Goal: Task Accomplishment & Management: Manage account settings

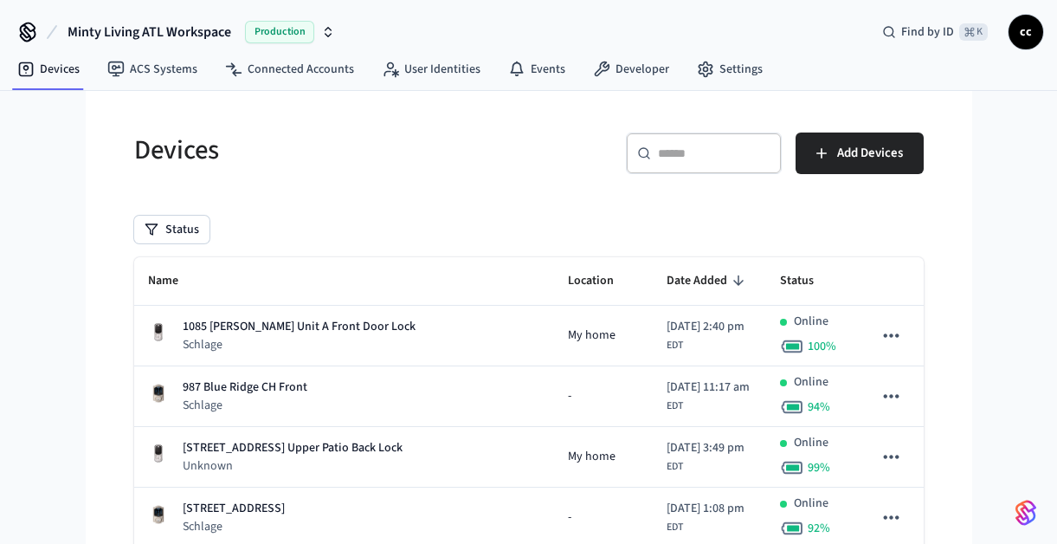
click at [670, 147] on input "text" at bounding box center [714, 153] width 113 height 17
paste input "**********"
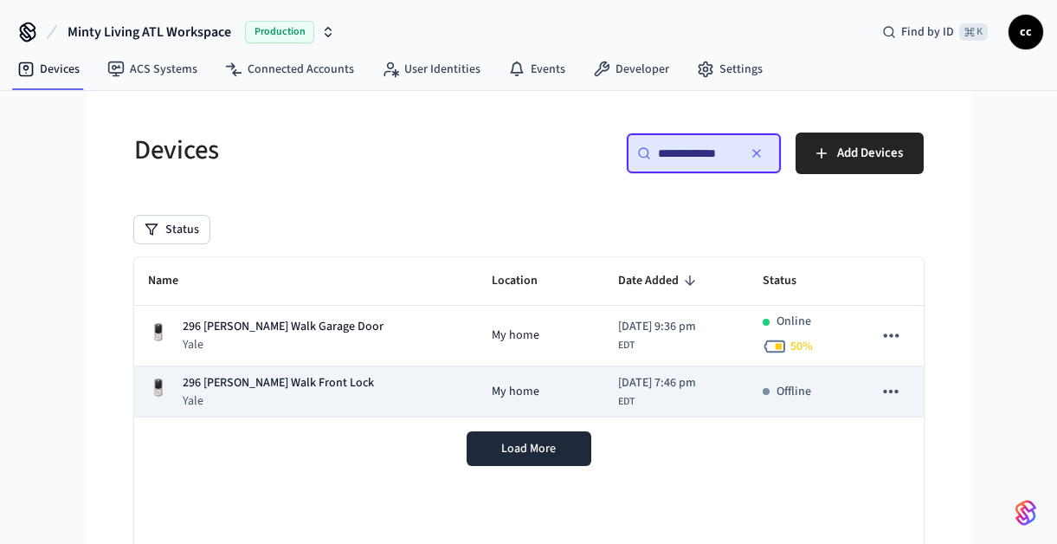
type input "**********"
click at [382, 382] on div "[STREET_ADDRESS][PERSON_NAME] Front Lock Yale" at bounding box center [306, 392] width 317 height 36
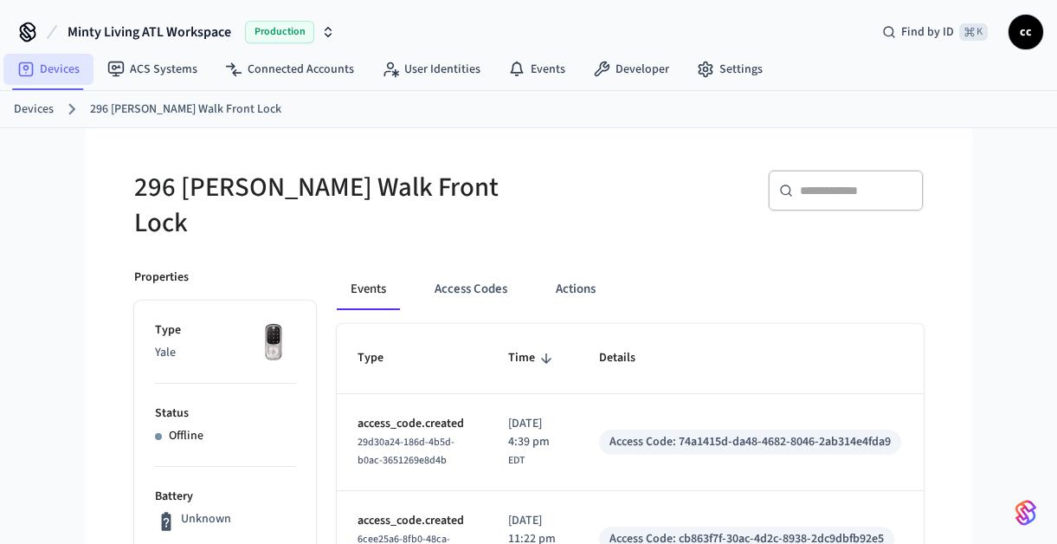
click at [46, 66] on link "Devices" at bounding box center [48, 69] width 90 height 31
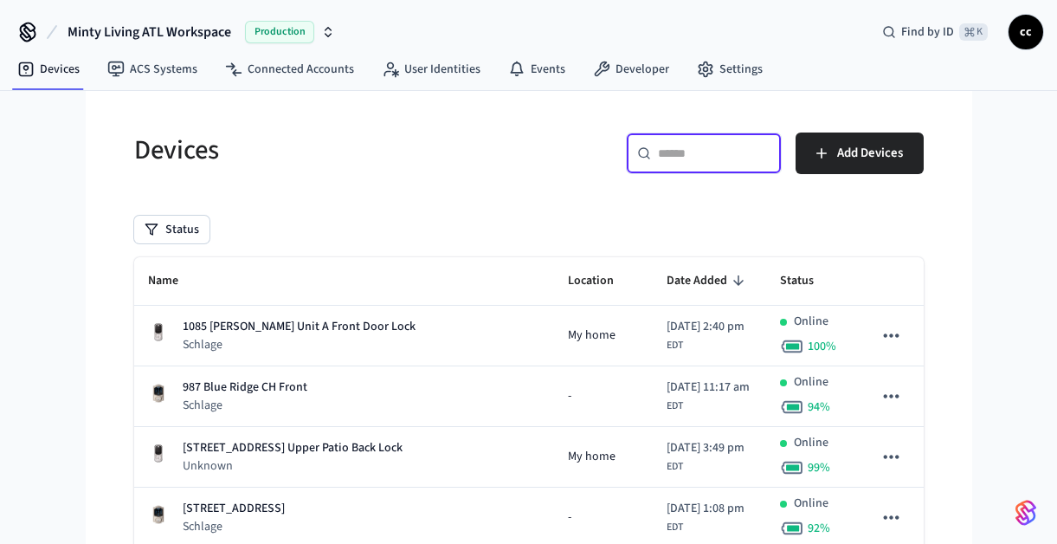
click at [721, 155] on input "text" at bounding box center [714, 153] width 113 height 17
paste input "**********"
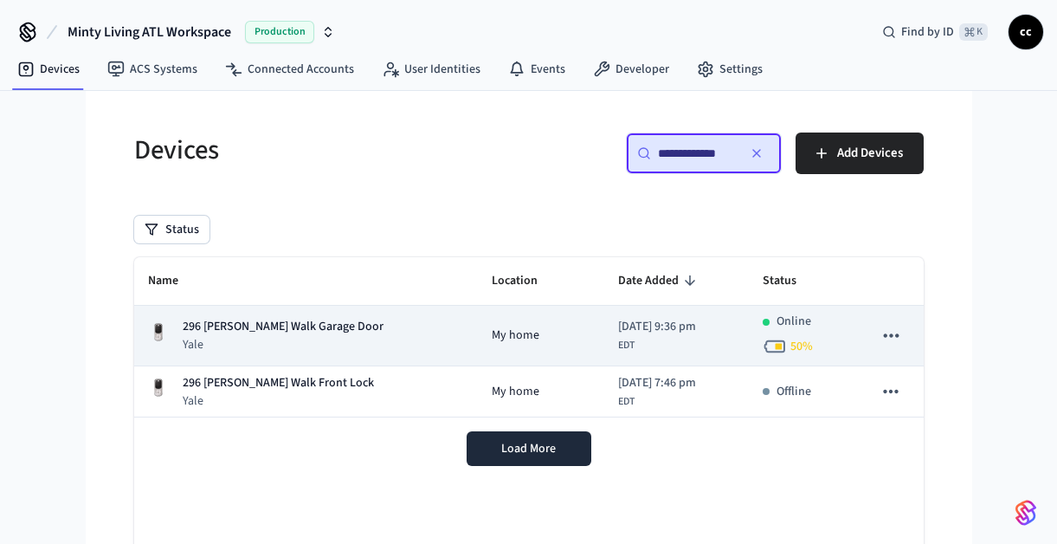
type input "**********"
click at [618, 328] on span "[DATE] 9:36 pm" at bounding box center [657, 327] width 78 height 18
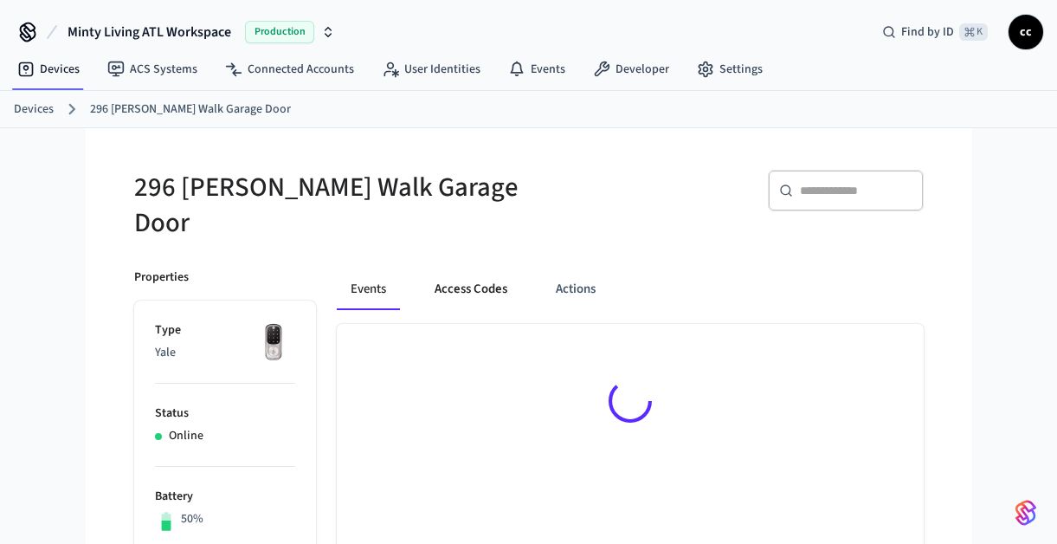
click at [476, 276] on button "Access Codes" at bounding box center [471, 289] width 100 height 42
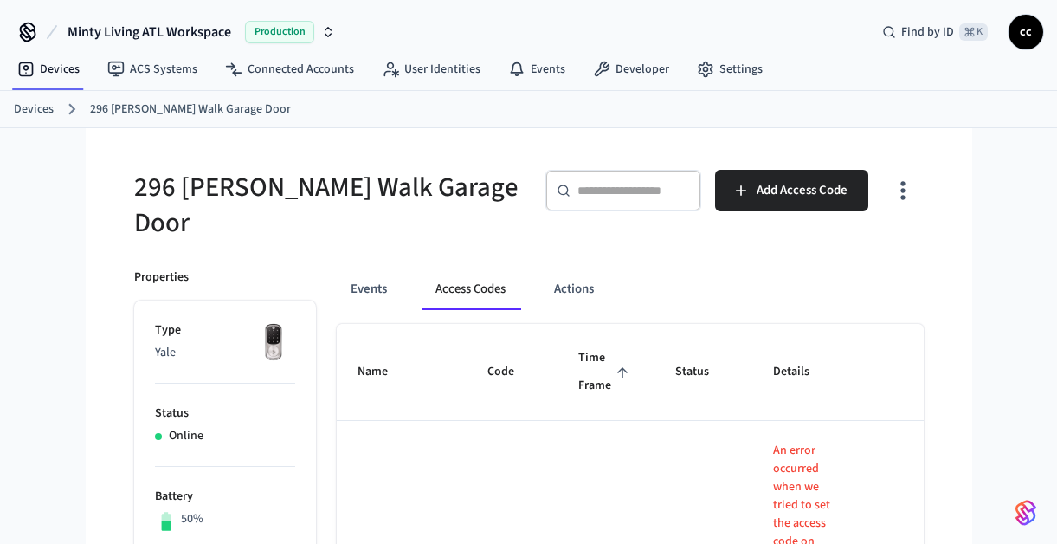
click at [579, 352] on span "Time Frame" at bounding box center [606, 372] width 55 height 55
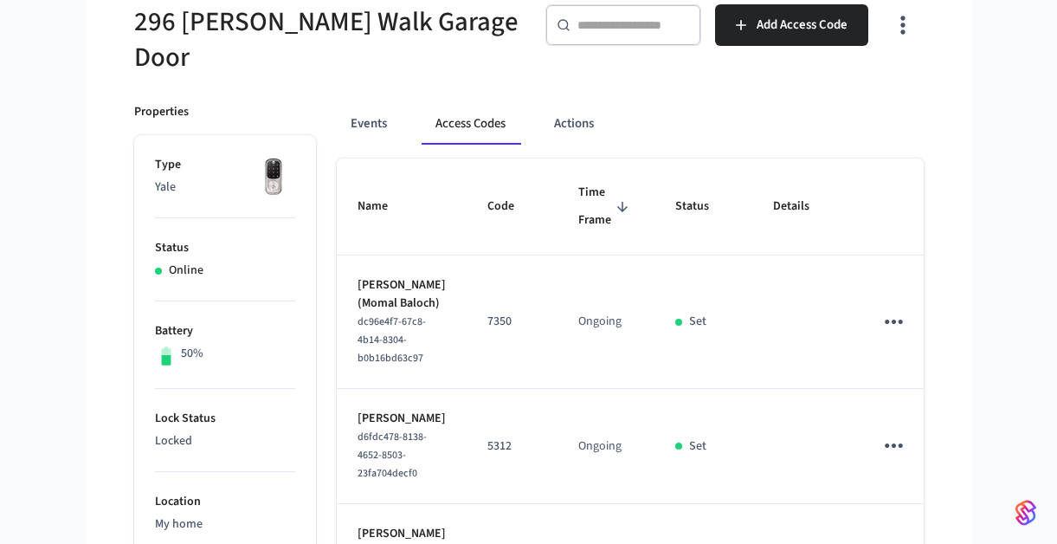
scroll to position [45, 0]
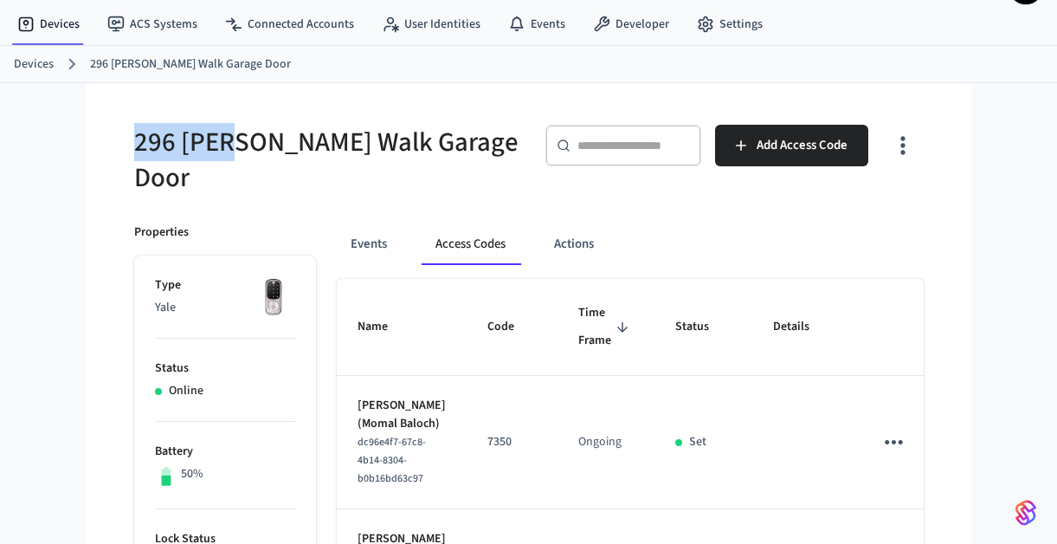
drag, startPoint x: 235, startPoint y: 154, endPoint x: 131, endPoint y: 133, distance: 106.2
click at [131, 133] on div "296 [PERSON_NAME] Walk Garage Door" at bounding box center [315, 150] width 405 height 92
copy h5 "296 [PERSON_NAME]"
click at [40, 60] on link "Devices" at bounding box center [34, 64] width 40 height 18
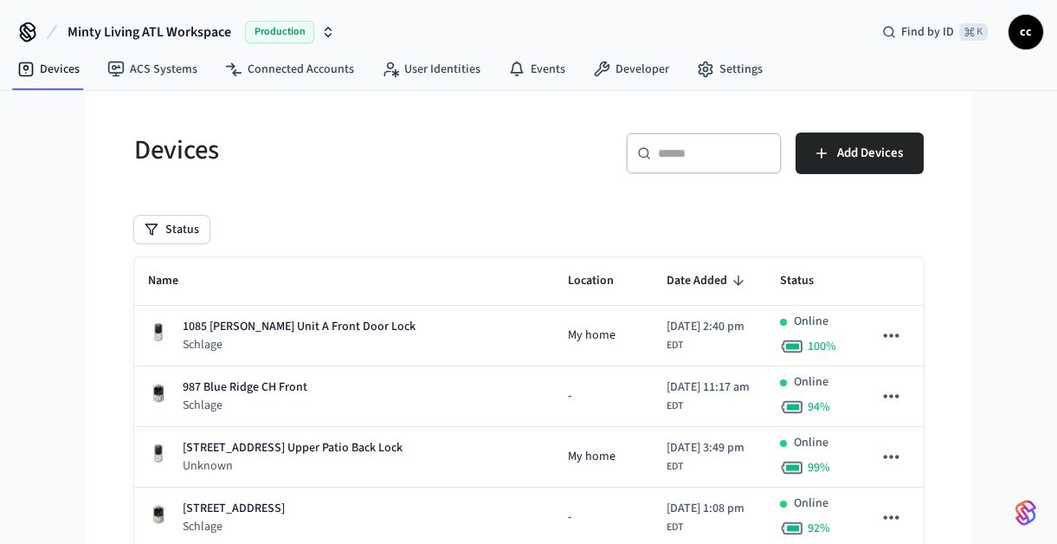
click at [650, 155] on div "​ ​" at bounding box center [704, 154] width 156 height 42
paste input "********"
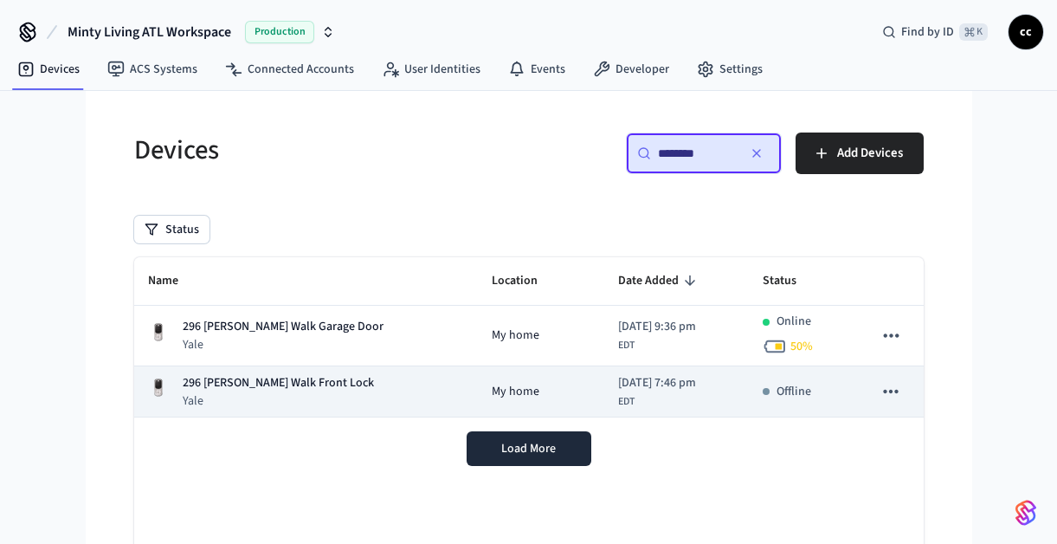
type input "********"
click at [352, 391] on div "[STREET_ADDRESS][PERSON_NAME] Front Lock Yale" at bounding box center [306, 392] width 317 height 36
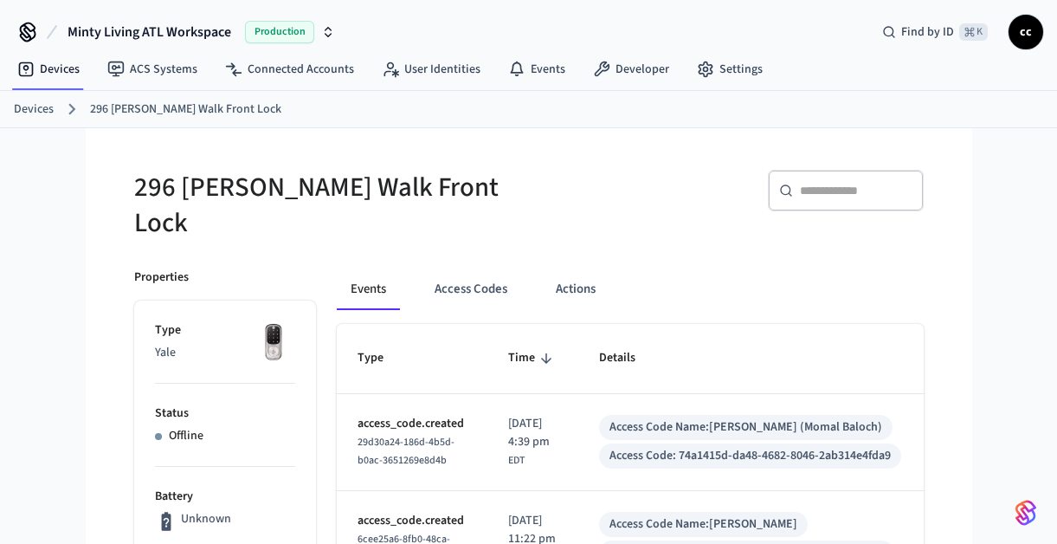
drag, startPoint x: 486, startPoint y: 284, endPoint x: 509, endPoint y: 307, distance: 33.1
click at [486, 284] on button "Access Codes" at bounding box center [471, 289] width 100 height 42
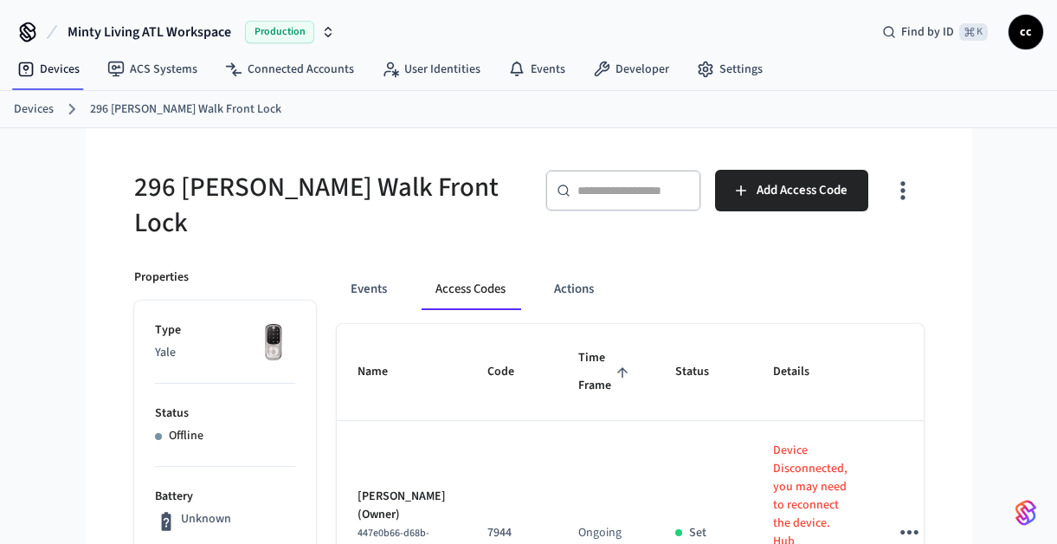
click at [558, 358] on th "Time Frame" at bounding box center [606, 372] width 97 height 97
click at [579, 367] on span "Time Frame" at bounding box center [606, 372] width 55 height 55
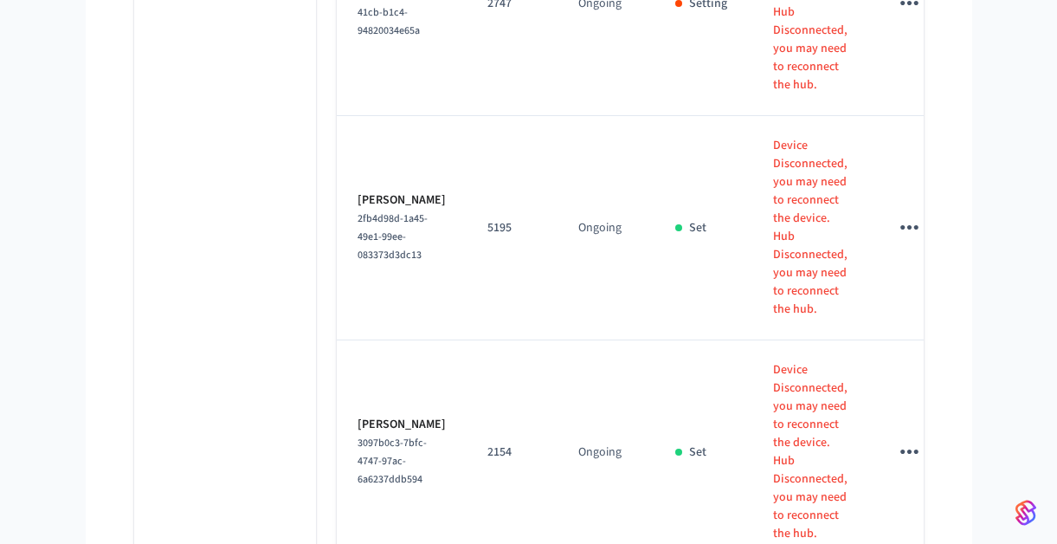
scroll to position [1651, 0]
click at [599, 322] on td "Ongoing" at bounding box center [606, 228] width 97 height 224
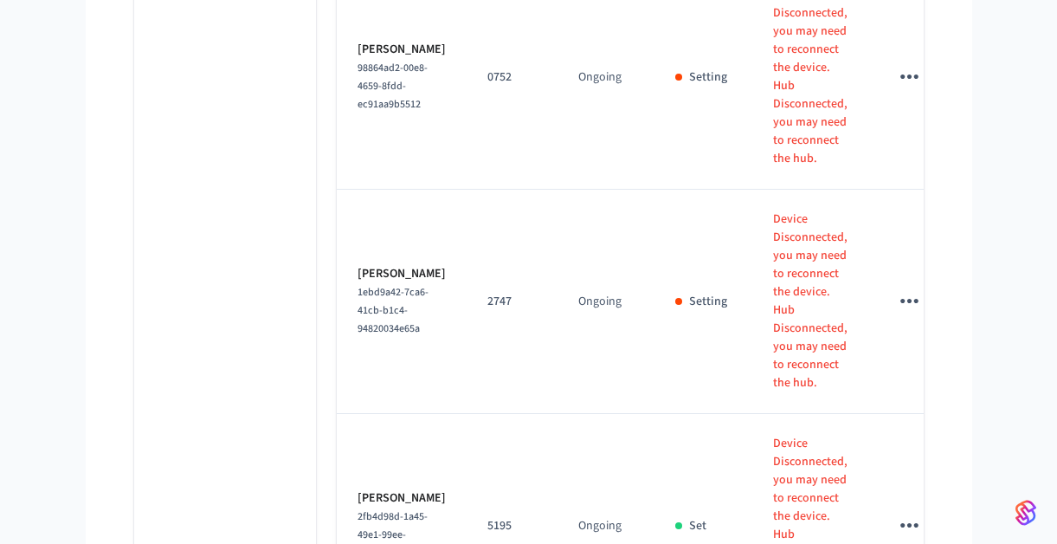
scroll to position [1384, 0]
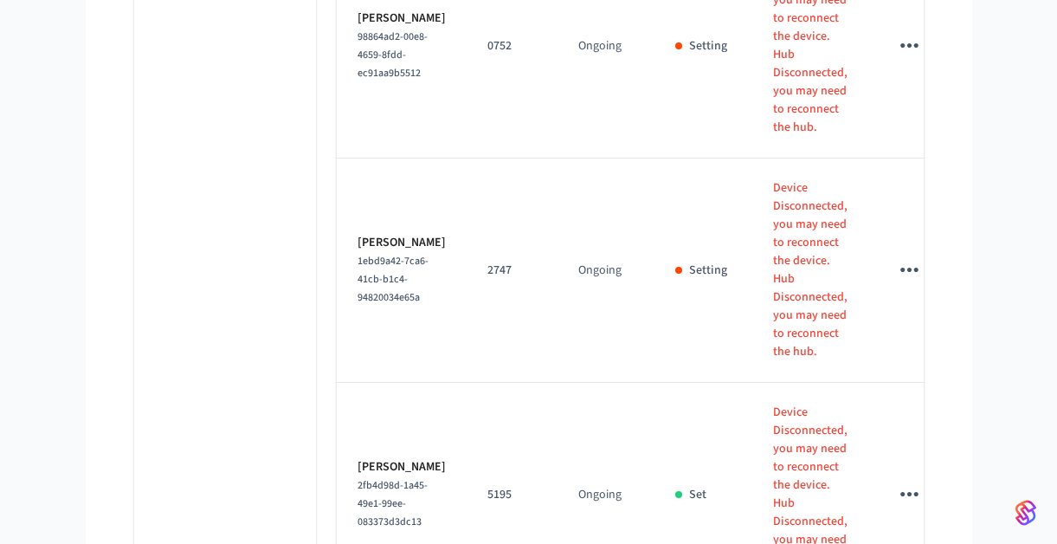
click at [599, 322] on td "Ongoing" at bounding box center [606, 270] width 97 height 224
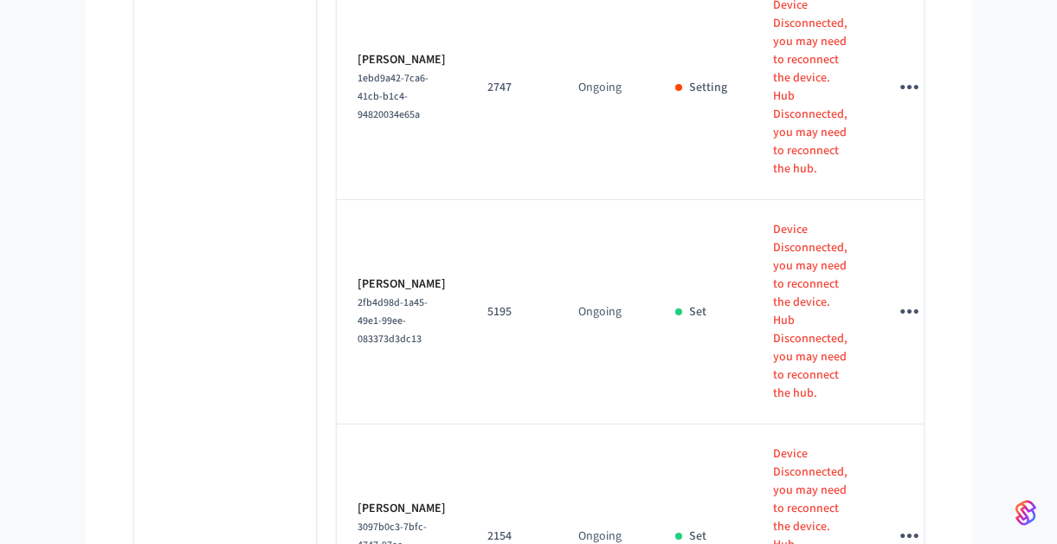
scroll to position [1736, 0]
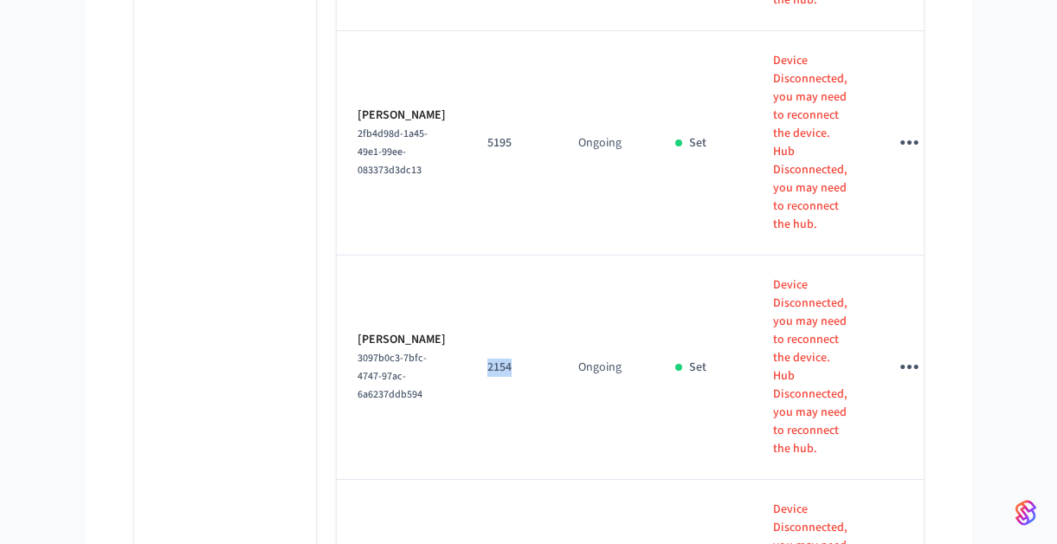
drag, startPoint x: 466, startPoint y: 338, endPoint x: 514, endPoint y: 350, distance: 49.2
click at [514, 350] on td "2154" at bounding box center [512, 367] width 91 height 224
click at [513, 350] on td "2154" at bounding box center [512, 367] width 91 height 224
drag, startPoint x: 455, startPoint y: 335, endPoint x: 495, endPoint y: 344, distance: 40.8
click at [495, 344] on td "2154" at bounding box center [512, 367] width 91 height 224
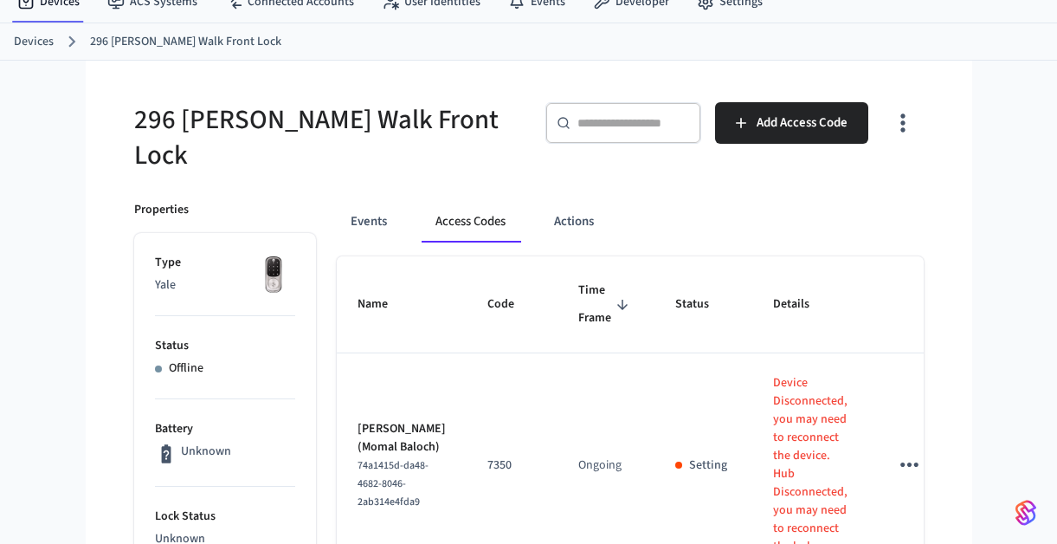
scroll to position [0, 0]
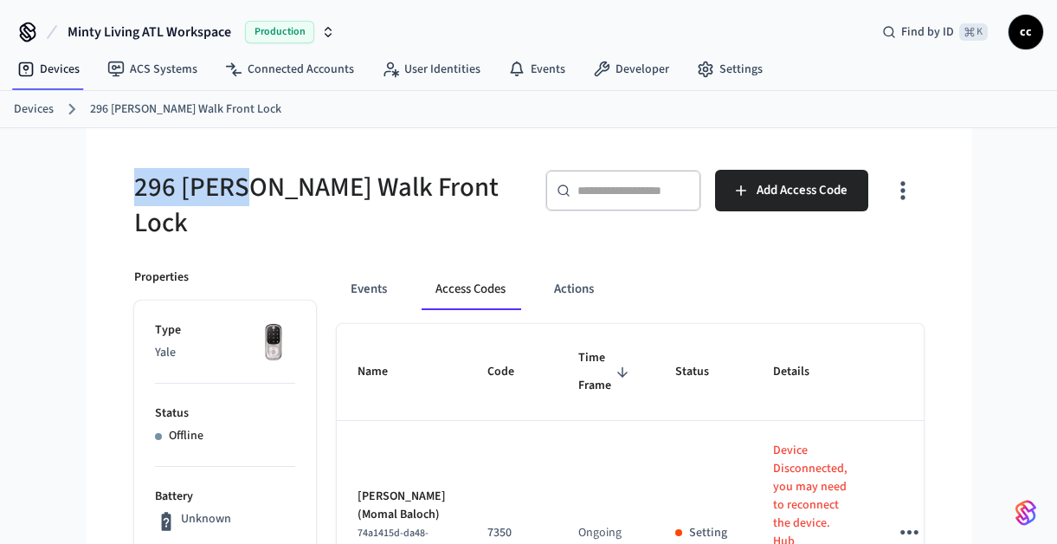
drag, startPoint x: 242, startPoint y: 202, endPoint x: 133, endPoint y: 192, distance: 109.5
click at [133, 192] on div "296 [PERSON_NAME] Walk Front Lock" at bounding box center [315, 195] width 405 height 92
copy h5 "296 [PERSON_NAME]"
click at [61, 68] on link "Devices" at bounding box center [48, 69] width 90 height 31
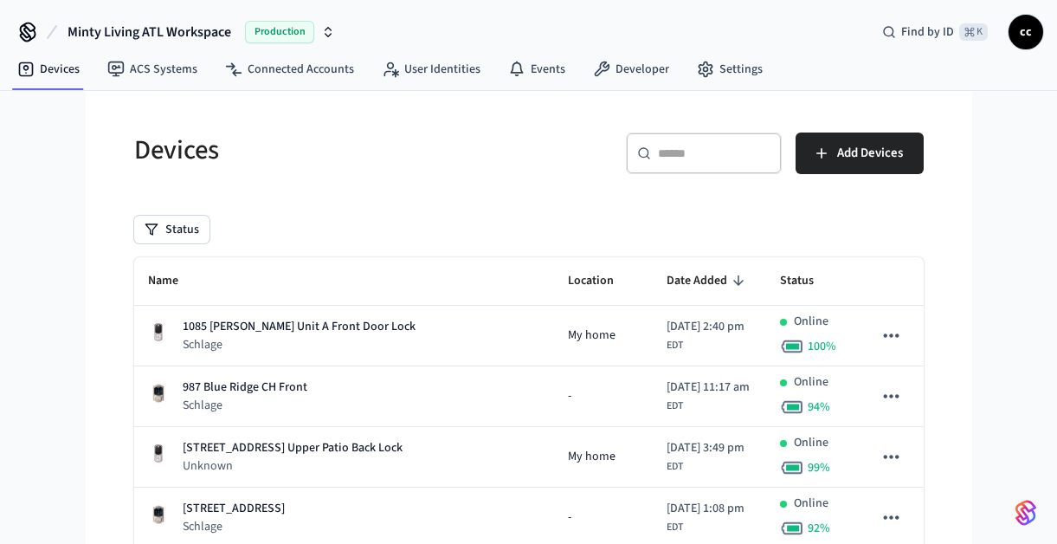
click at [711, 144] on div "​ ​" at bounding box center [704, 154] width 156 height 42
paste input "********"
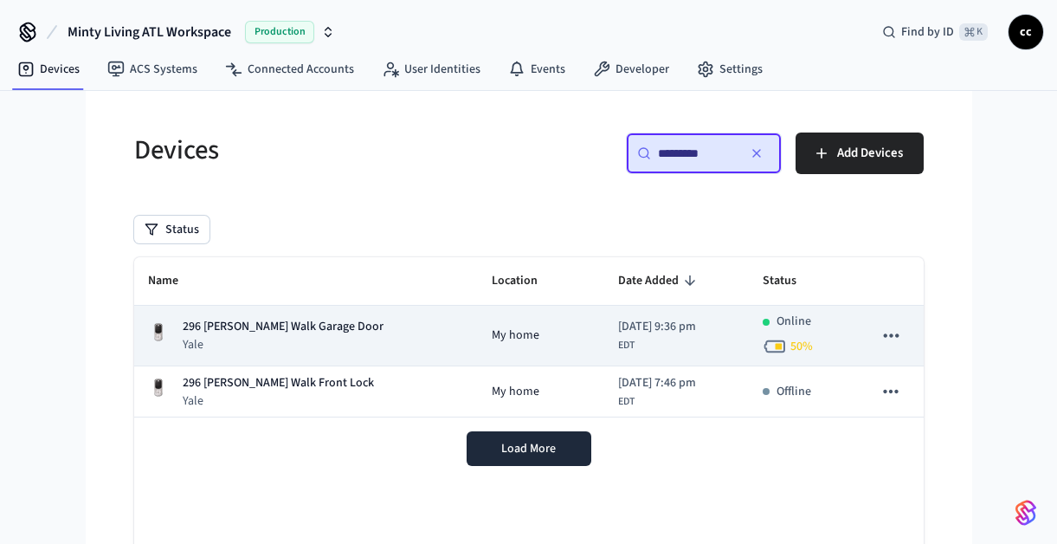
type input "********"
click at [361, 320] on div "296 [PERSON_NAME] Walk Garage Door Yale" at bounding box center [306, 336] width 317 height 36
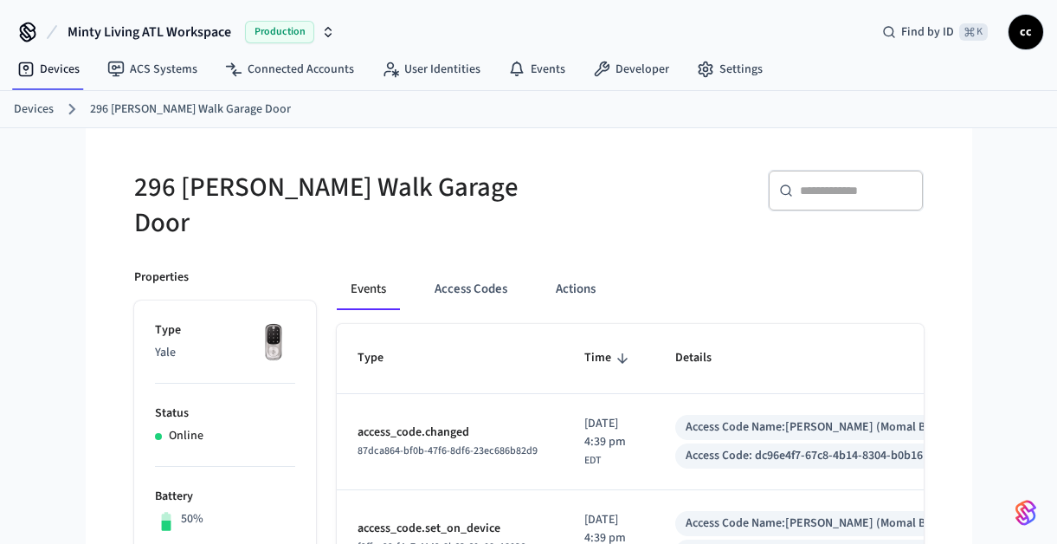
drag, startPoint x: 467, startPoint y: 275, endPoint x: 517, endPoint y: 295, distance: 54.4
click at [468, 275] on button "Access Codes" at bounding box center [471, 289] width 100 height 42
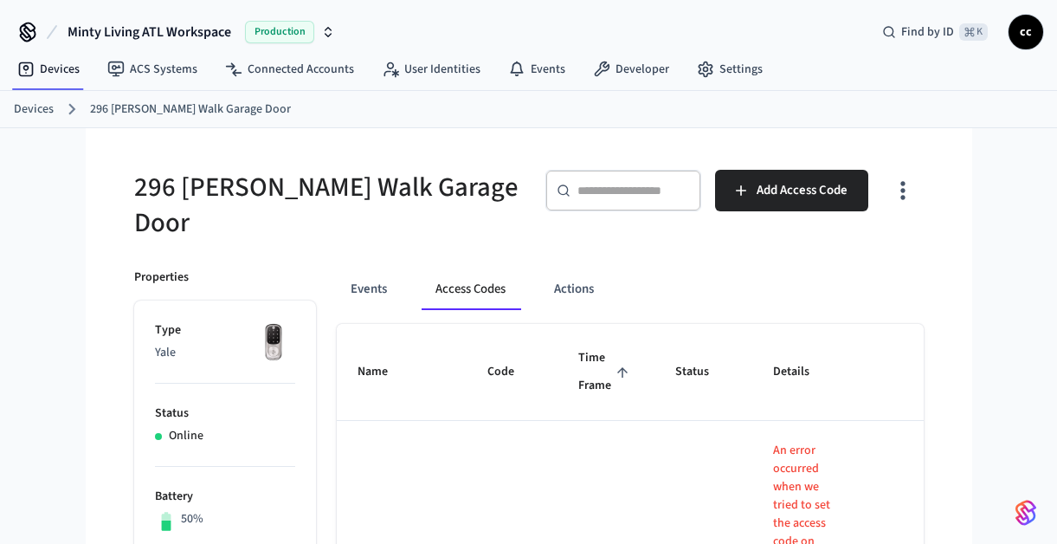
click at [579, 352] on span "Time Frame" at bounding box center [606, 372] width 55 height 55
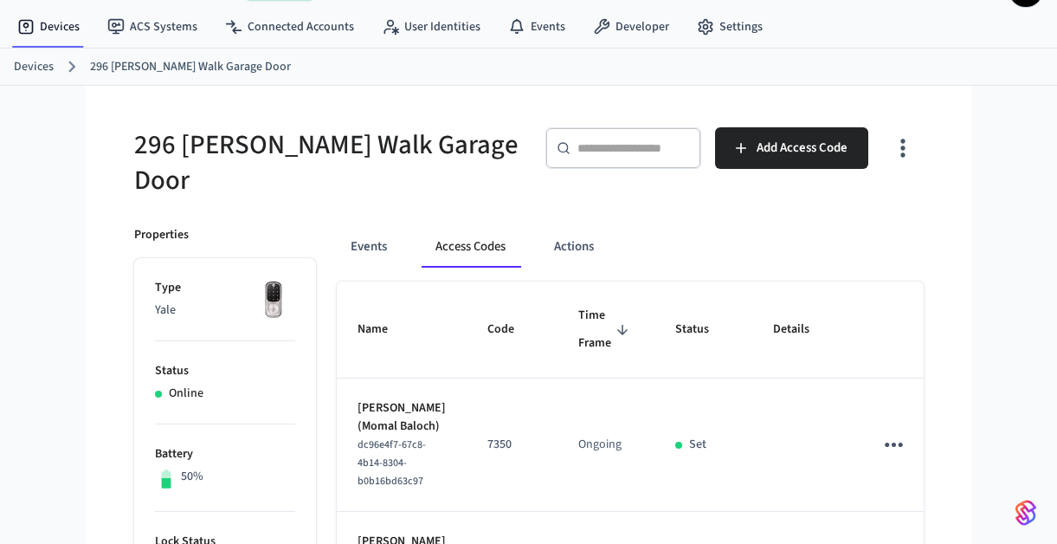
scroll to position [68, 0]
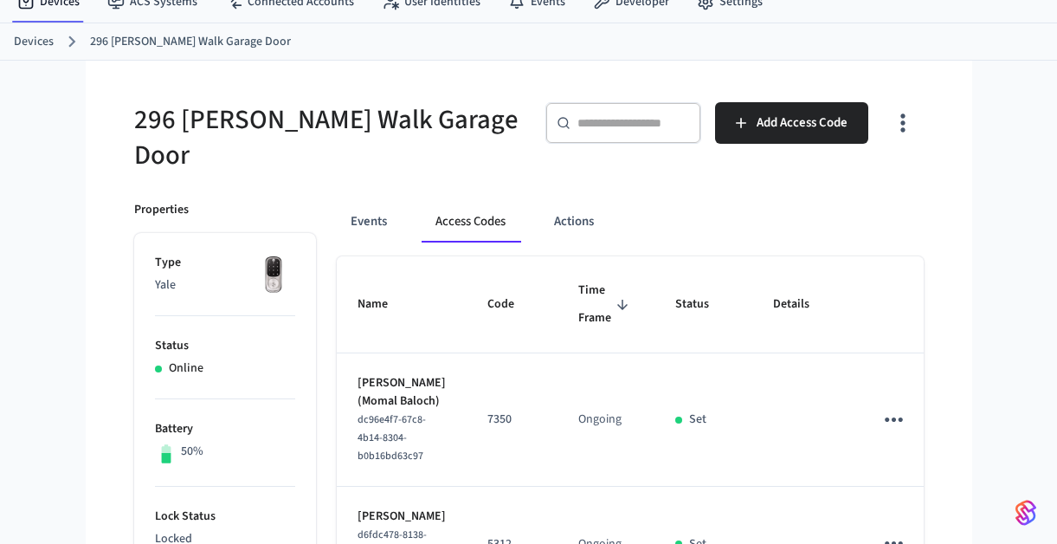
click at [37, 41] on link "Devices" at bounding box center [34, 42] width 40 height 18
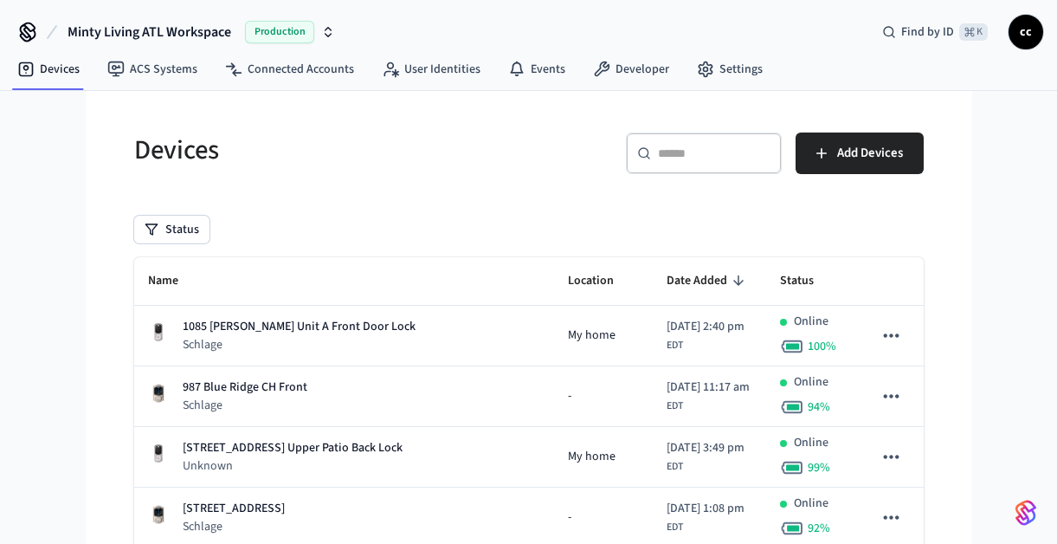
click at [682, 145] on input "text" at bounding box center [714, 153] width 113 height 17
paste input "********"
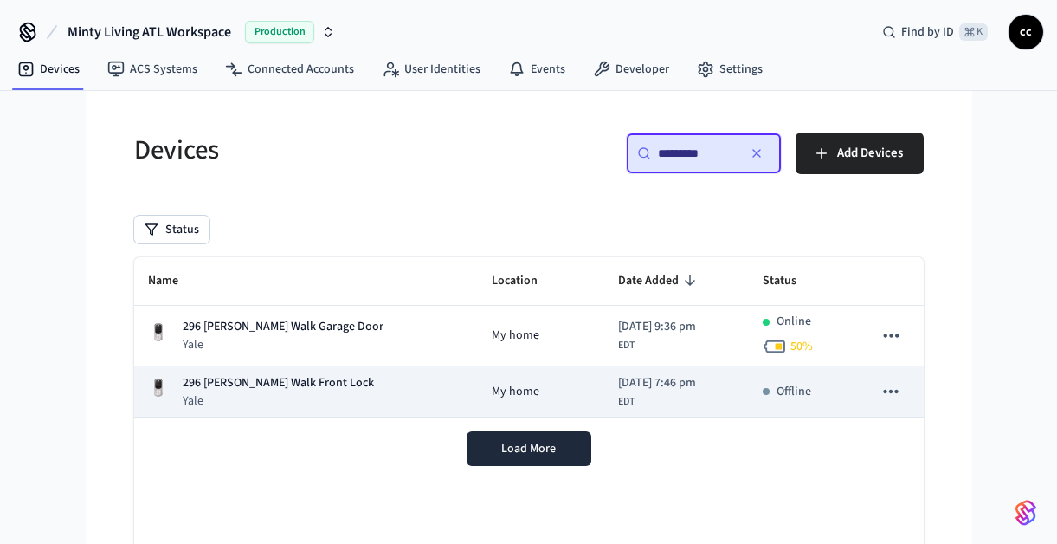
type input "********"
click at [492, 385] on span "My home" at bounding box center [516, 392] width 48 height 18
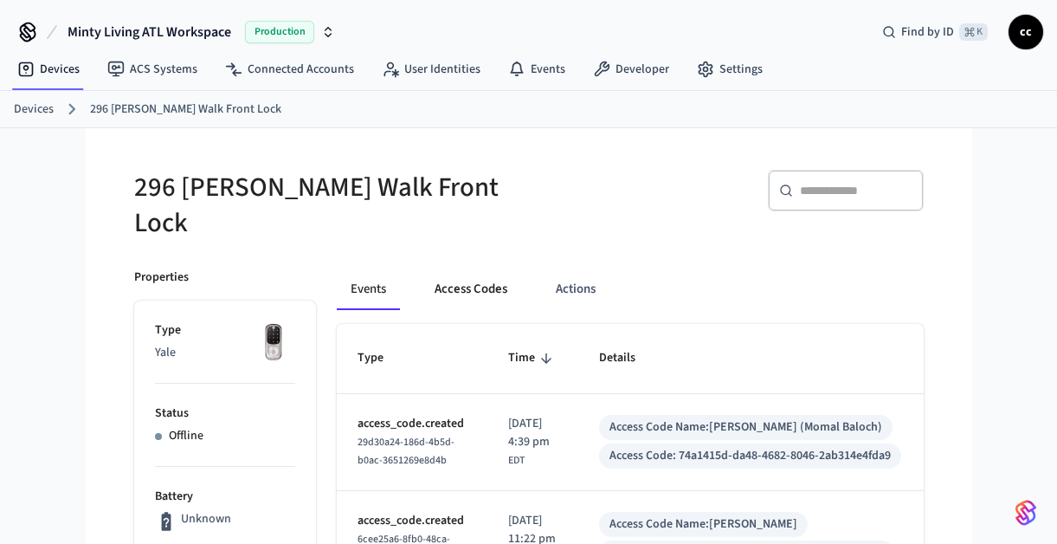
click at [483, 276] on button "Access Codes" at bounding box center [471, 289] width 100 height 42
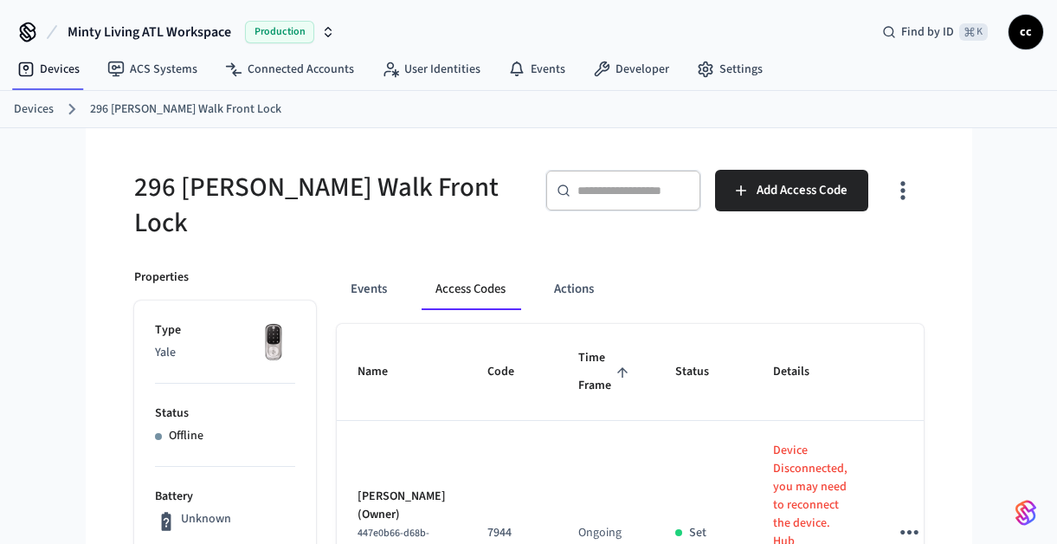
click at [579, 363] on span "Time Frame" at bounding box center [606, 372] width 55 height 55
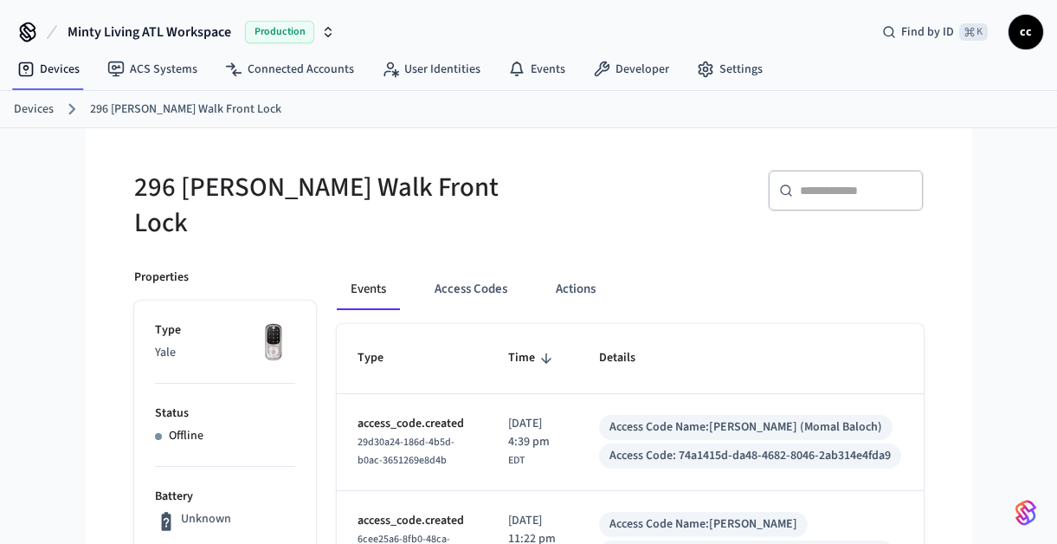
click at [568, 126] on div "Devices 296 Reed Walk Front Lock" at bounding box center [528, 109] width 1057 height 37
click at [630, 189] on div "​ ​" at bounding box center [732, 197] width 385 height 55
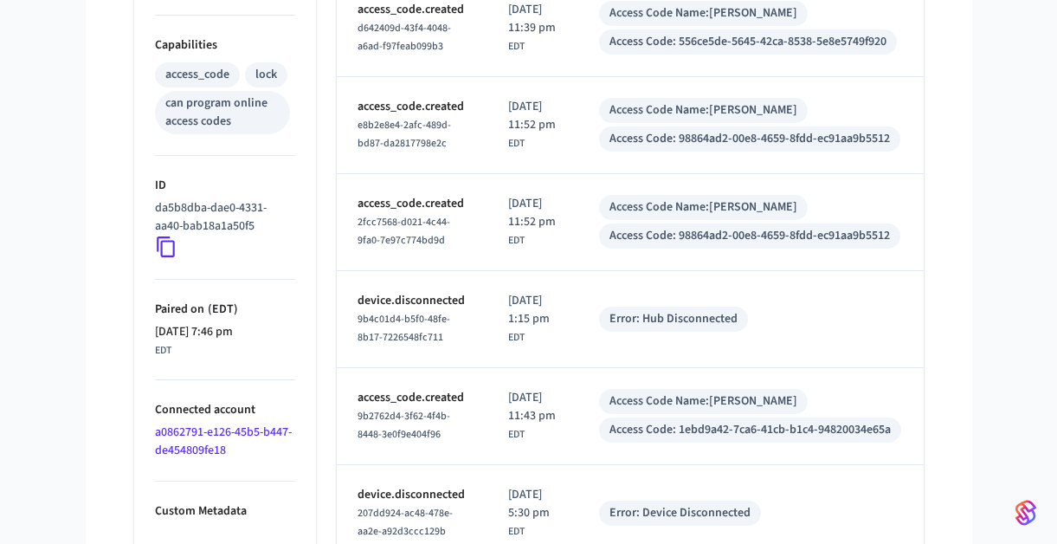
scroll to position [775, 0]
